Goal: Information Seeking & Learning: Learn about a topic

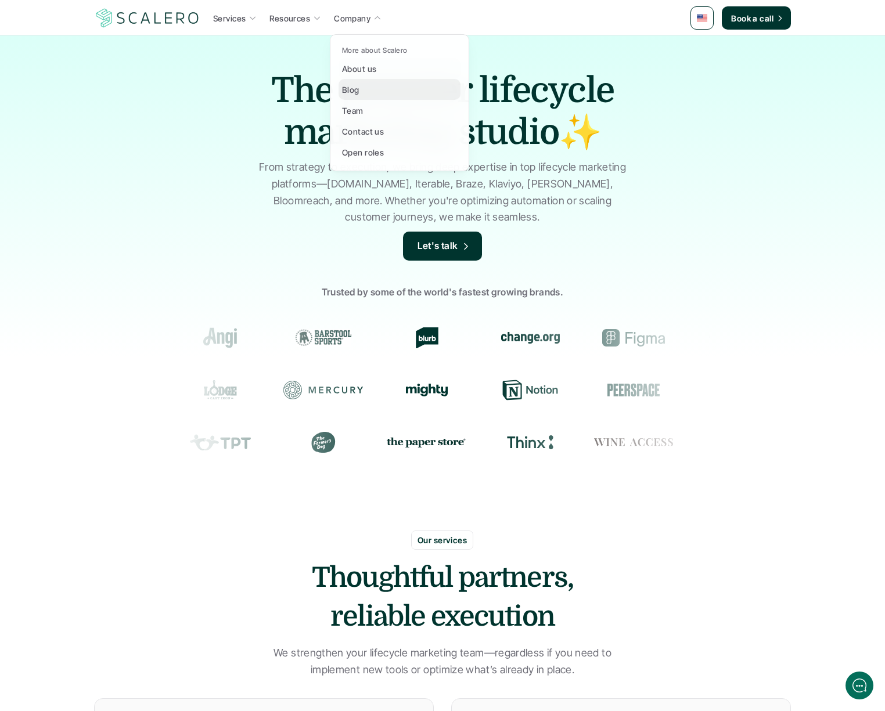
click at [349, 89] on p "Blog" at bounding box center [350, 90] width 17 height 12
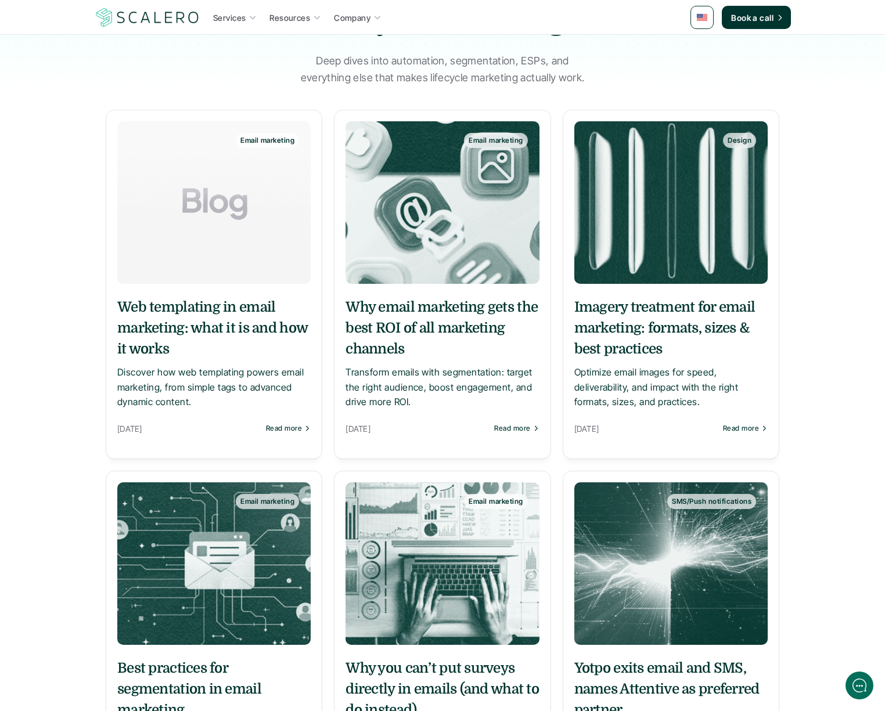
scroll to position [159, 0]
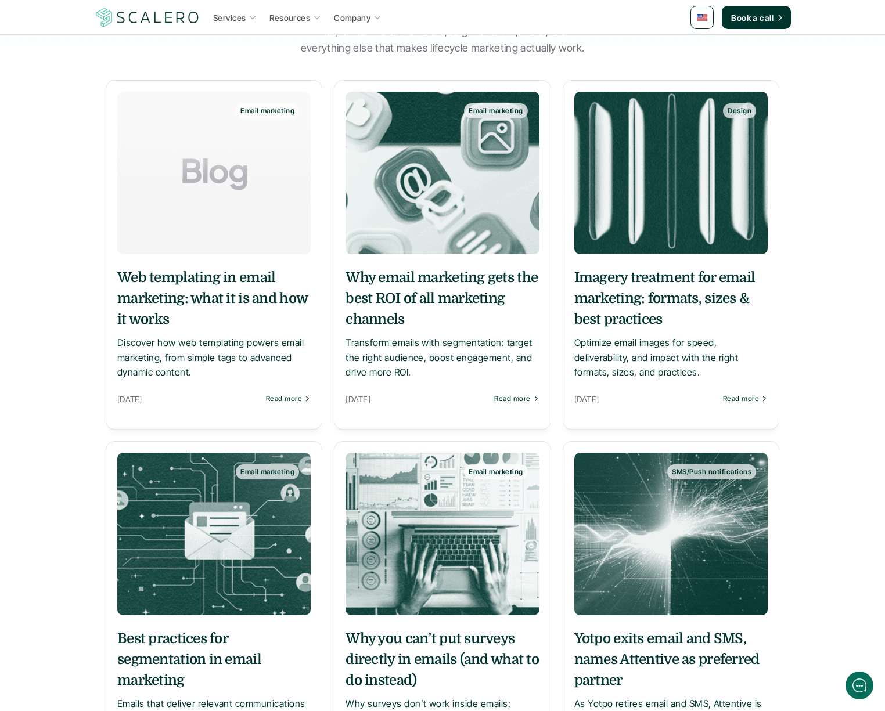
click at [689, 290] on h5 "Imagery treatment for email marketing: formats, sizes & best practices" at bounding box center [670, 298] width 193 height 63
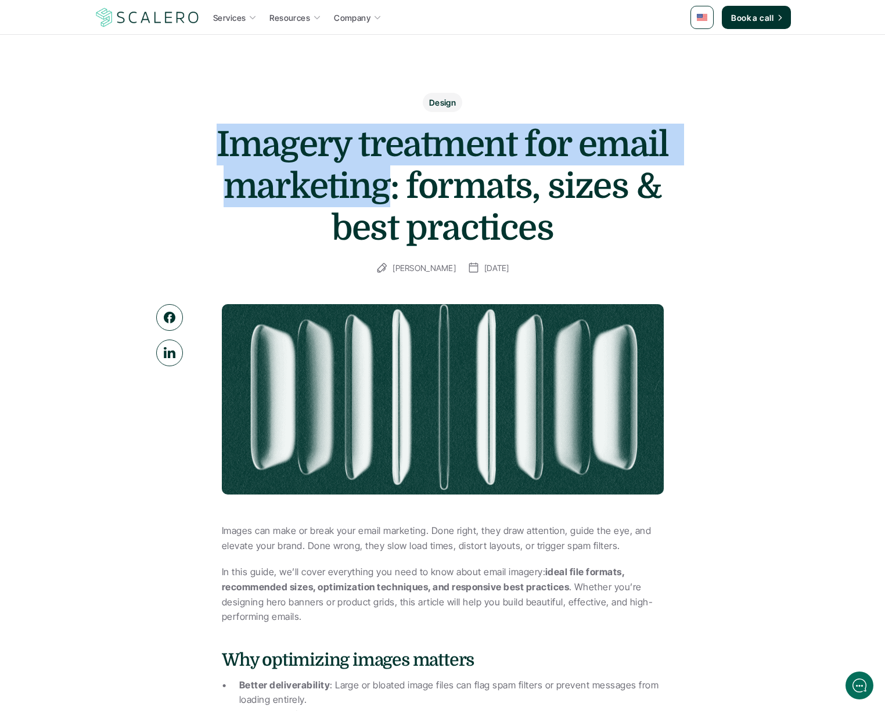
drag, startPoint x: 382, startPoint y: 182, endPoint x: 219, endPoint y: 143, distance: 167.6
click at [219, 143] on h1 "Imagery treatment for email marketing: formats, sizes & best practices" at bounding box center [442, 186] width 465 height 125
copy h1 "Imagery treatment for email marketing"
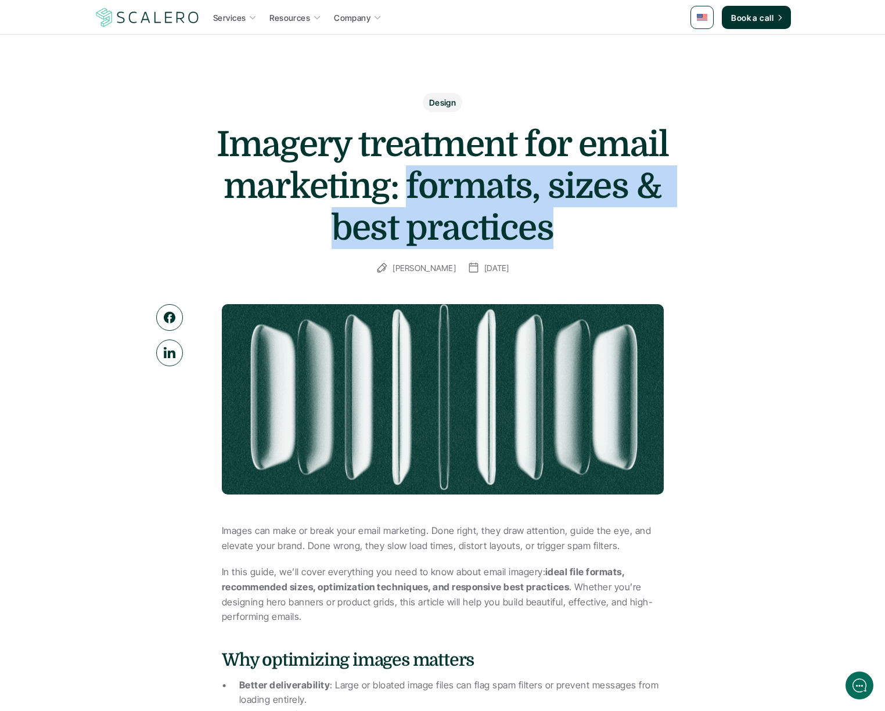
drag, startPoint x: 582, startPoint y: 226, endPoint x: 408, endPoint y: 177, distance: 181.2
click at [408, 177] on h1 "Imagery treatment for email marketing: formats, sizes & best practices" at bounding box center [442, 186] width 465 height 125
copy h1 "formats, sizes & best practices"
